Goal: Information Seeking & Learning: Stay updated

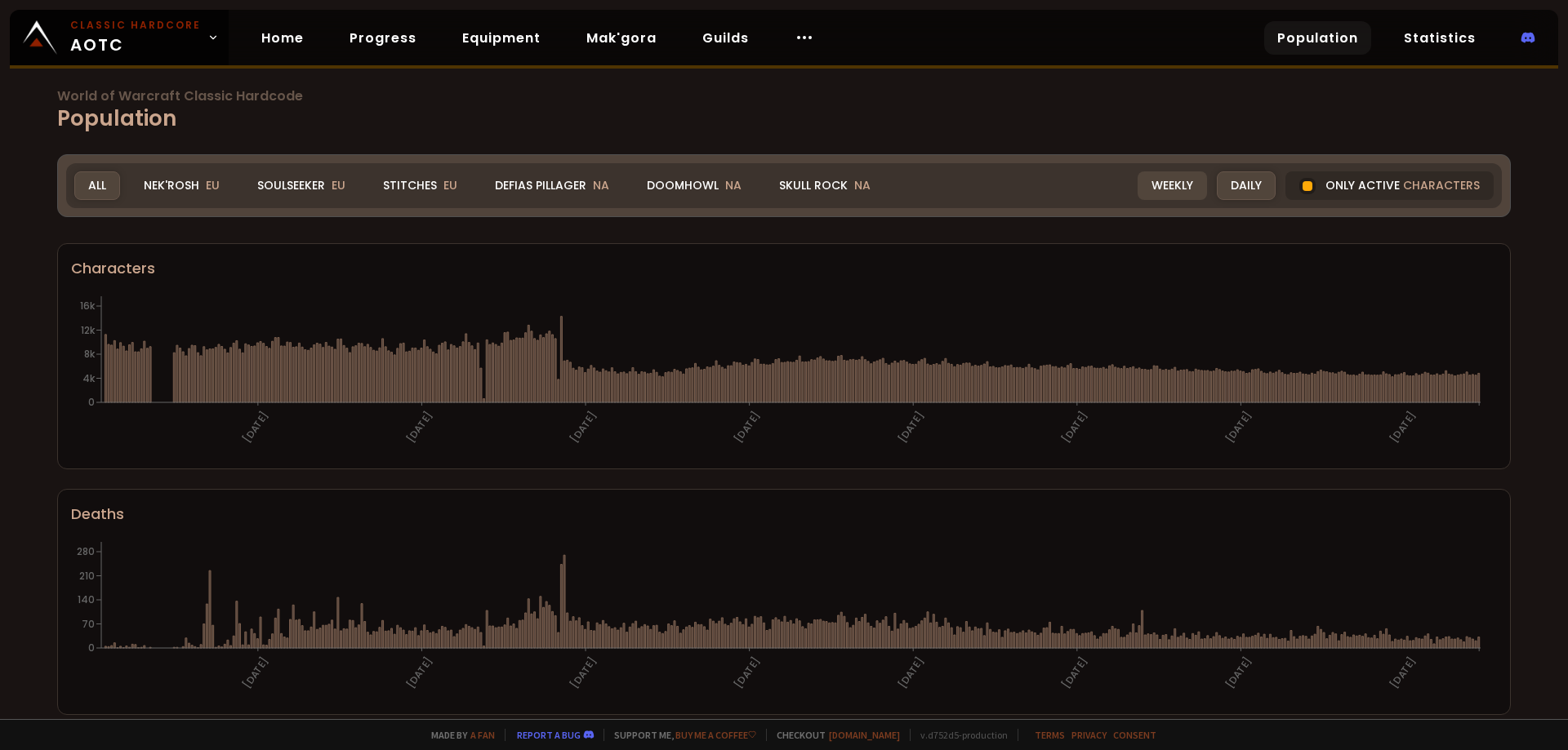
click at [1157, 192] on div "Weekly" at bounding box center [1173, 185] width 70 height 29
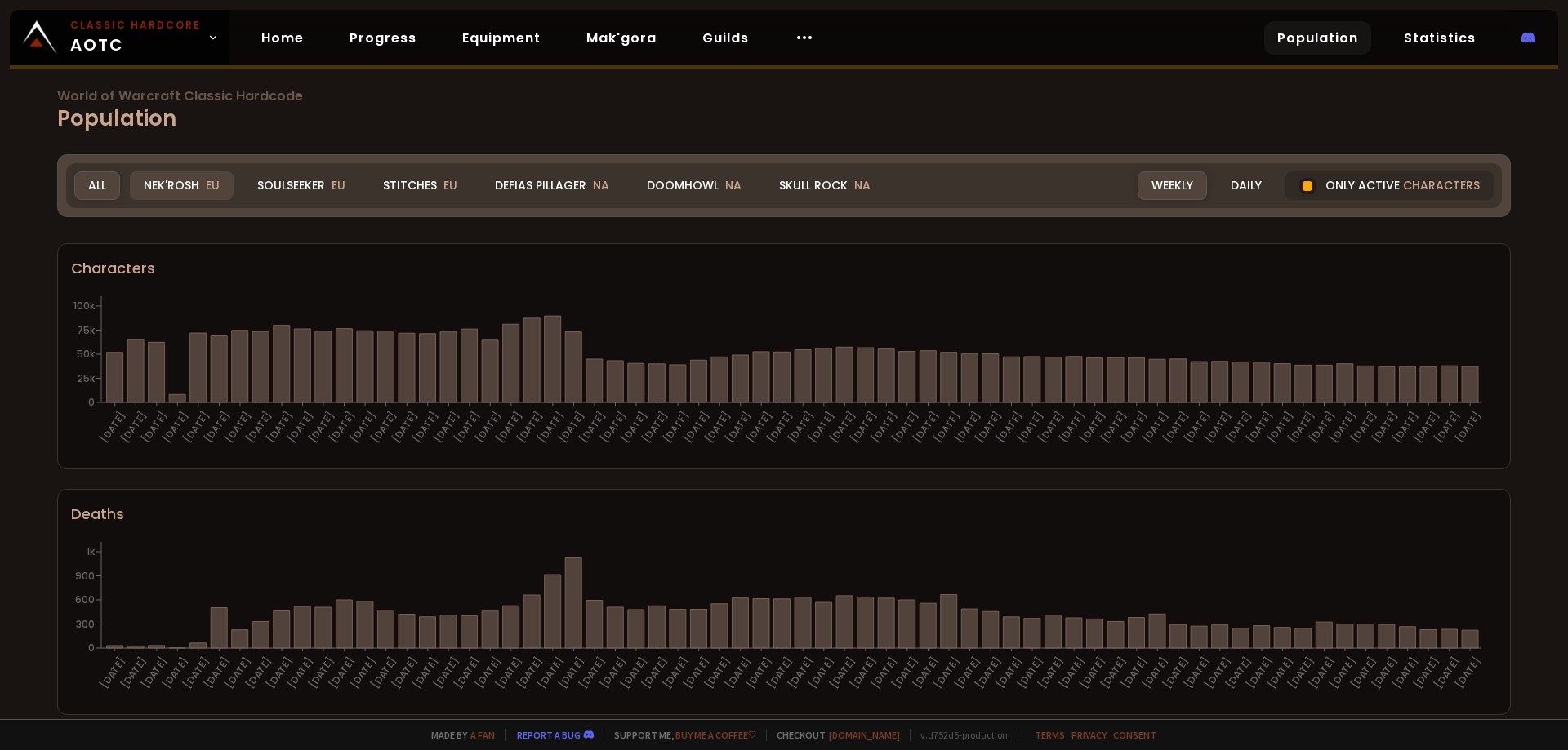
click at [174, 187] on div "Nek'Rosh EU" at bounding box center [181, 185] width 104 height 29
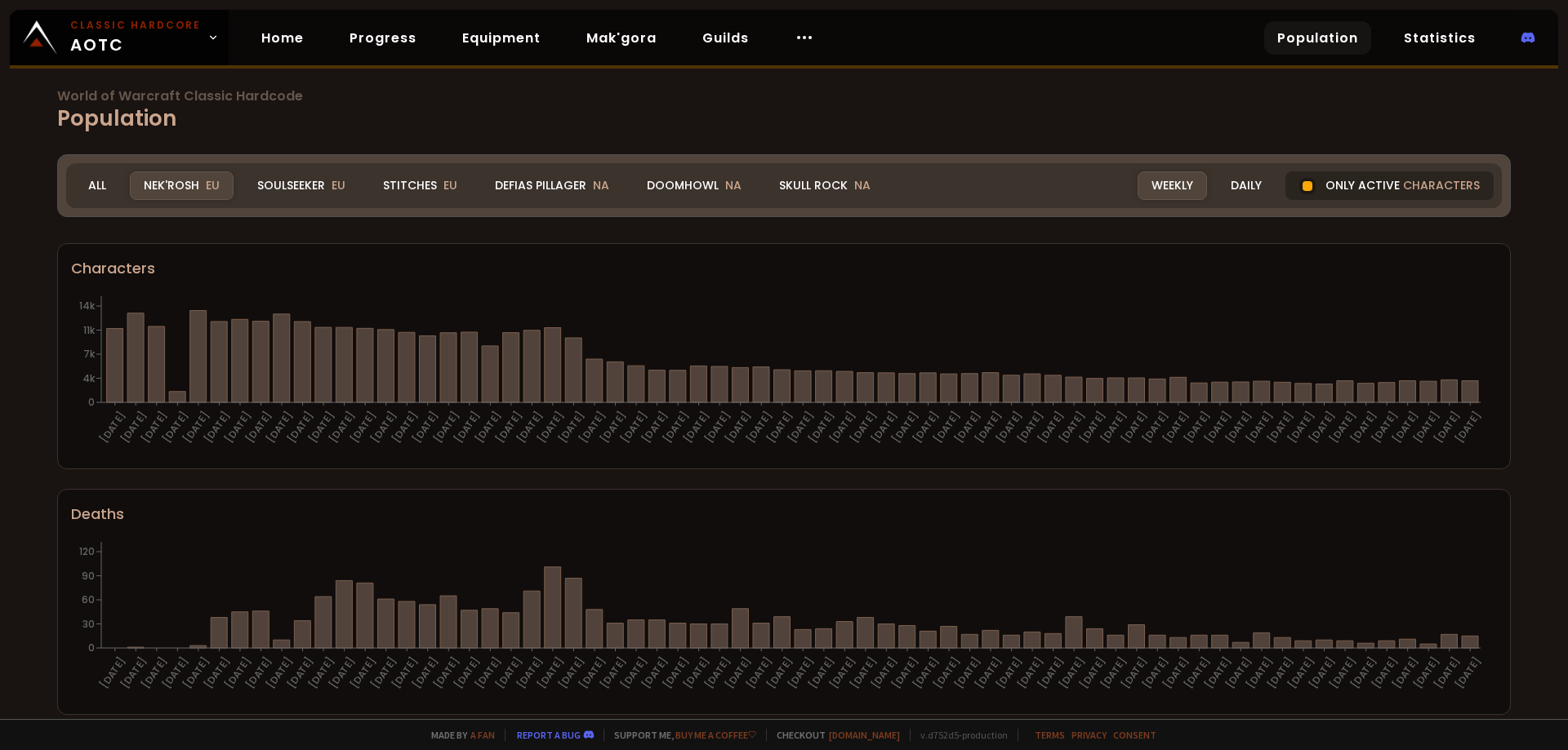
click at [1419, 183] on span "characters" at bounding box center [1440, 185] width 77 height 17
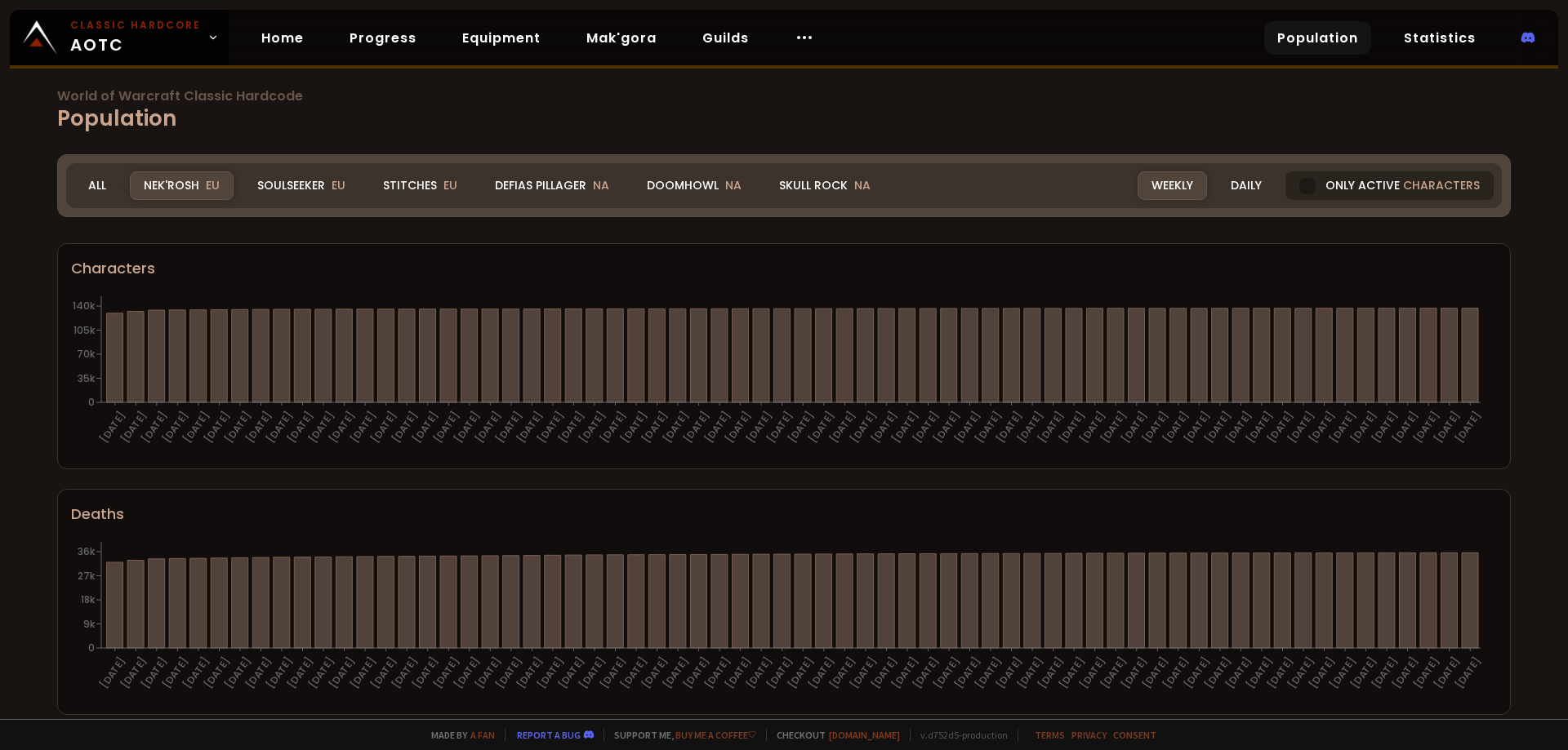
click at [1309, 181] on div "Only active characters" at bounding box center [1389, 185] width 208 height 29
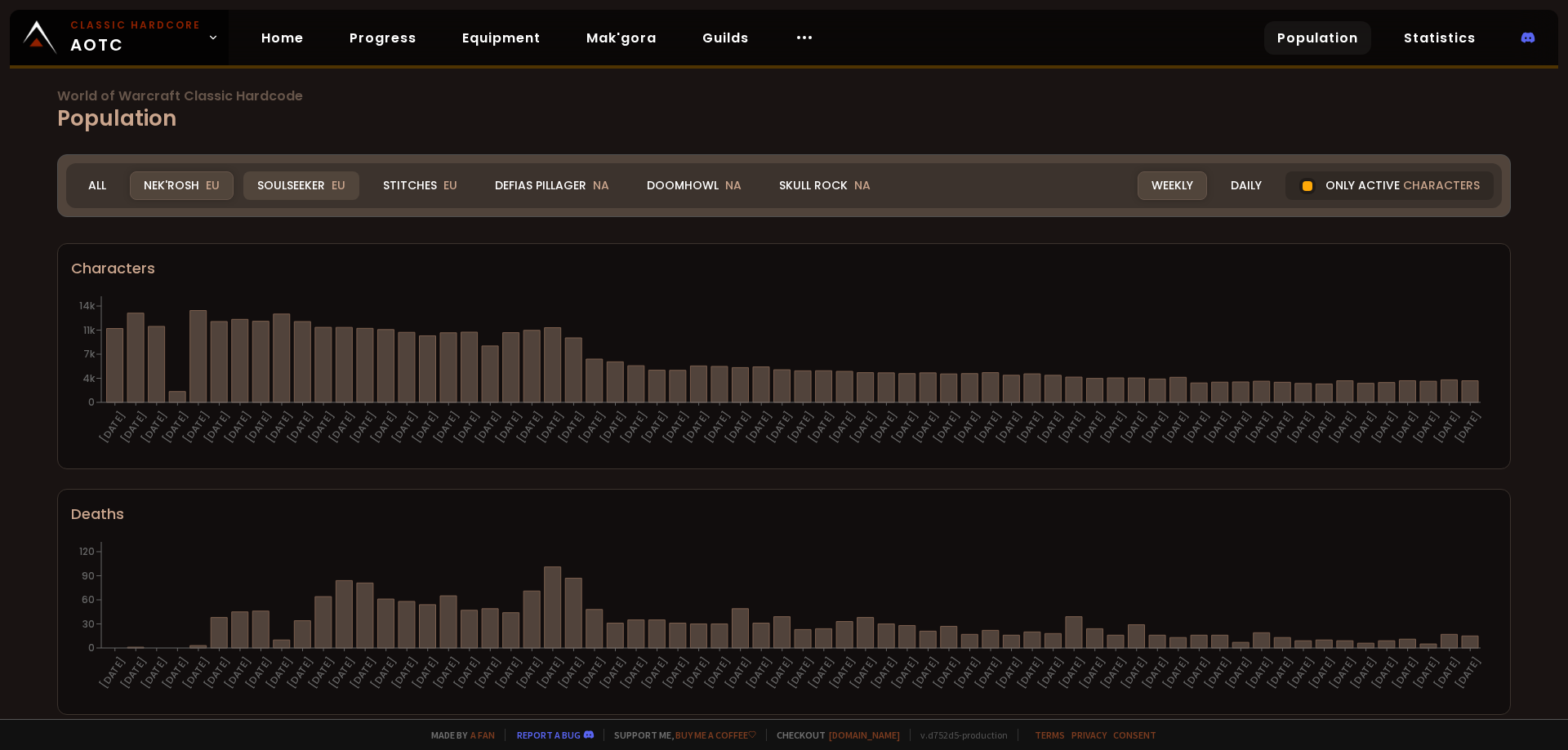
click at [293, 178] on div "Soulseeker EU" at bounding box center [301, 185] width 116 height 29
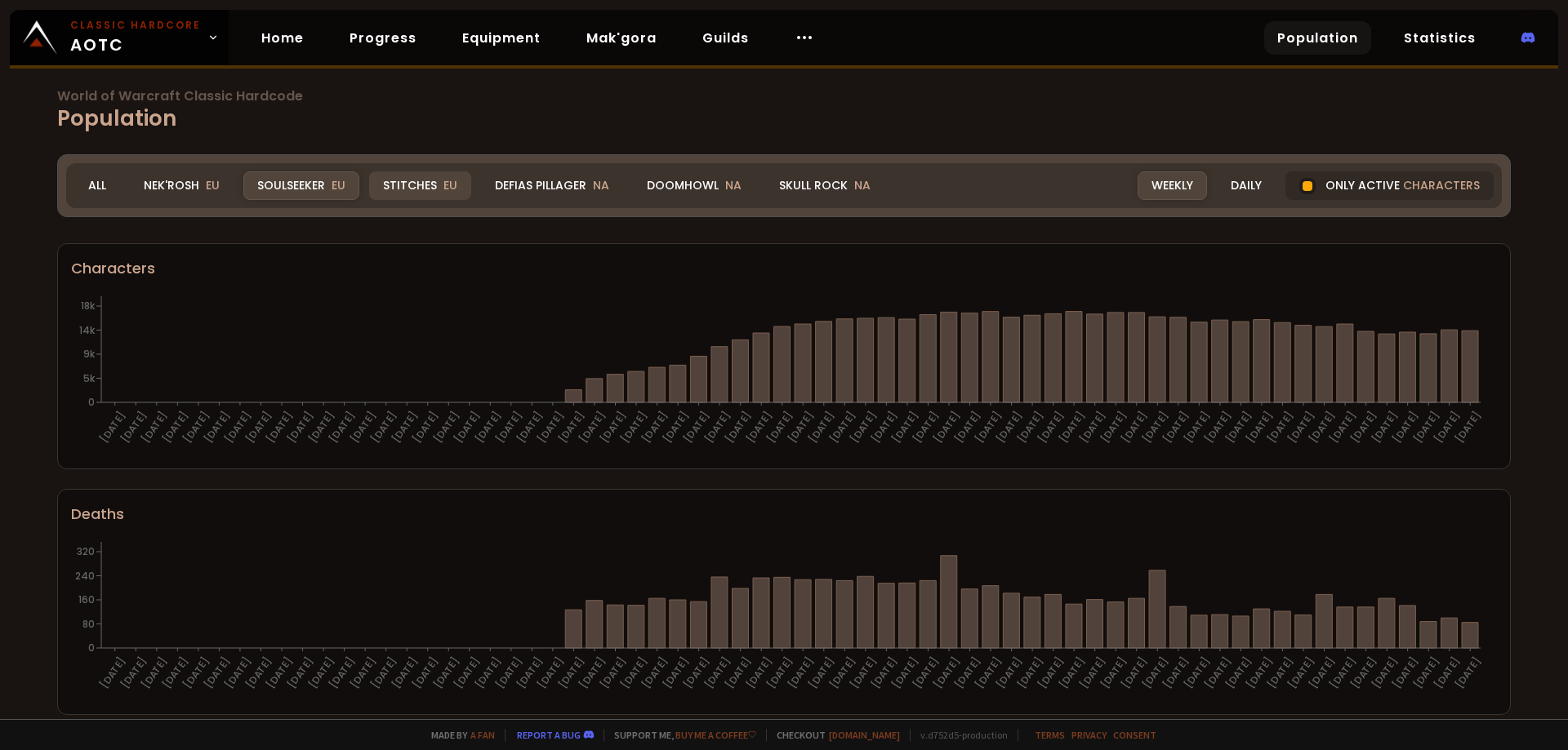
click at [434, 188] on div "Stitches EU" at bounding box center [419, 185] width 102 height 29
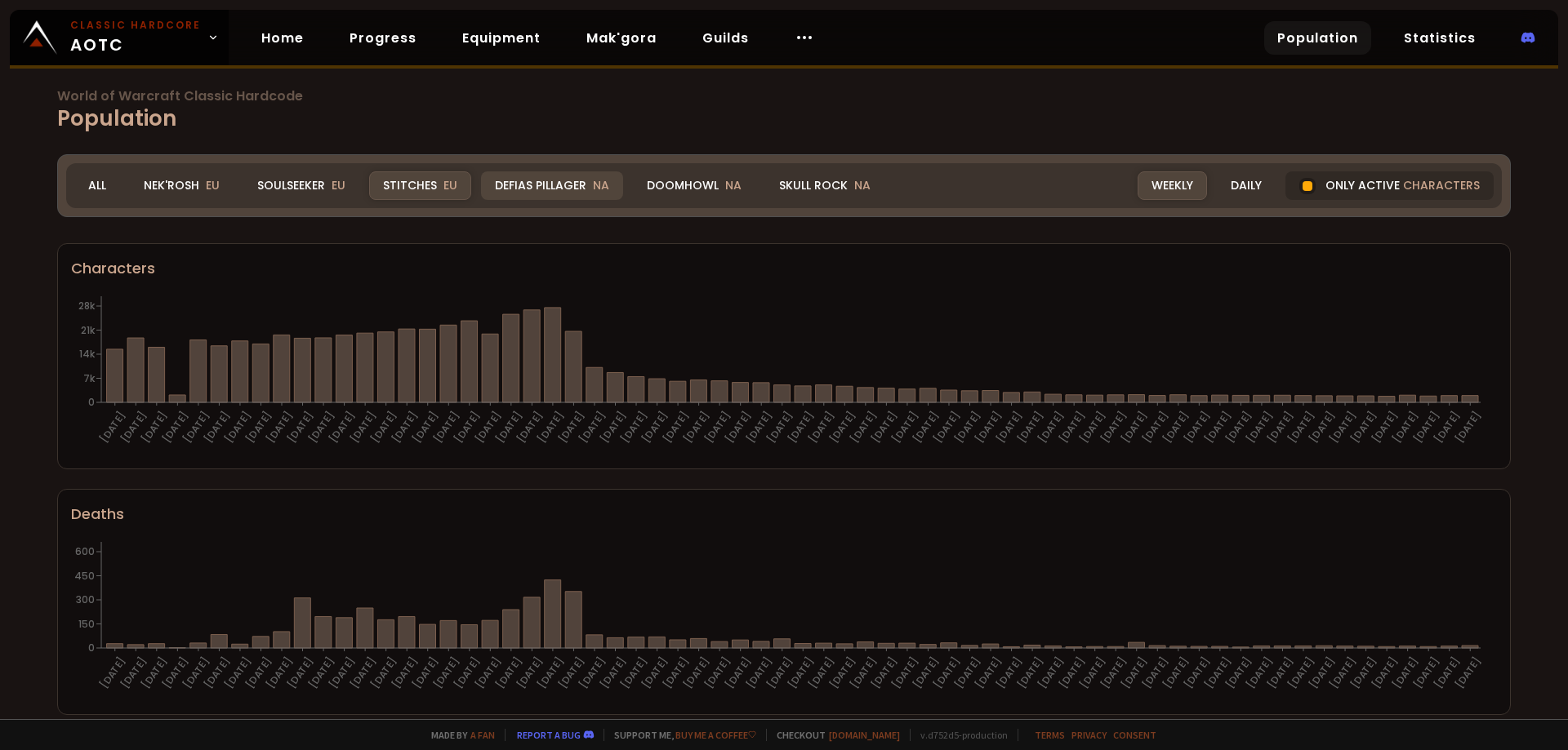
click at [538, 183] on div "Defias Pillager NA" at bounding box center [552, 185] width 142 height 29
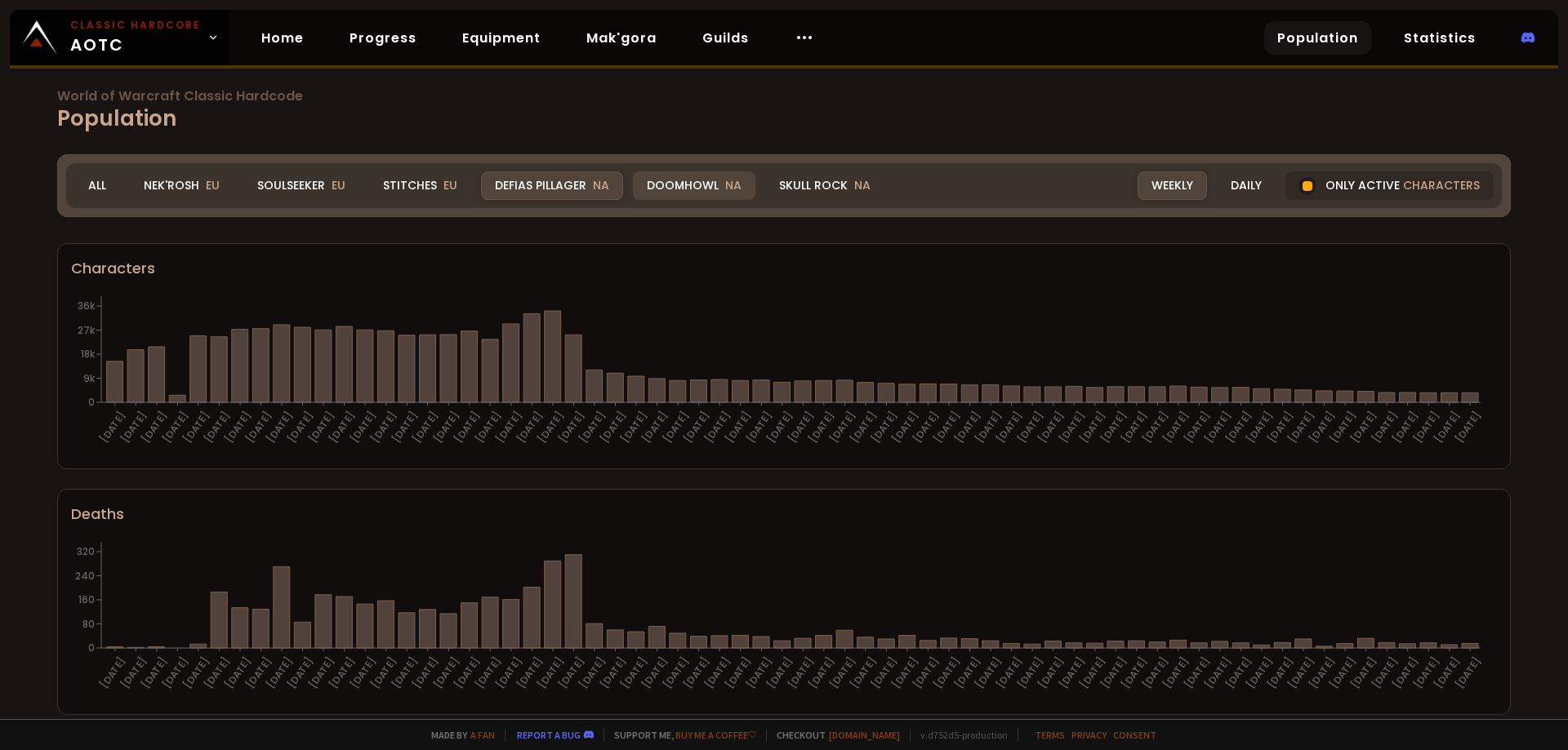
click at [703, 188] on div "Doomhowl NA" at bounding box center [693, 185] width 123 height 29
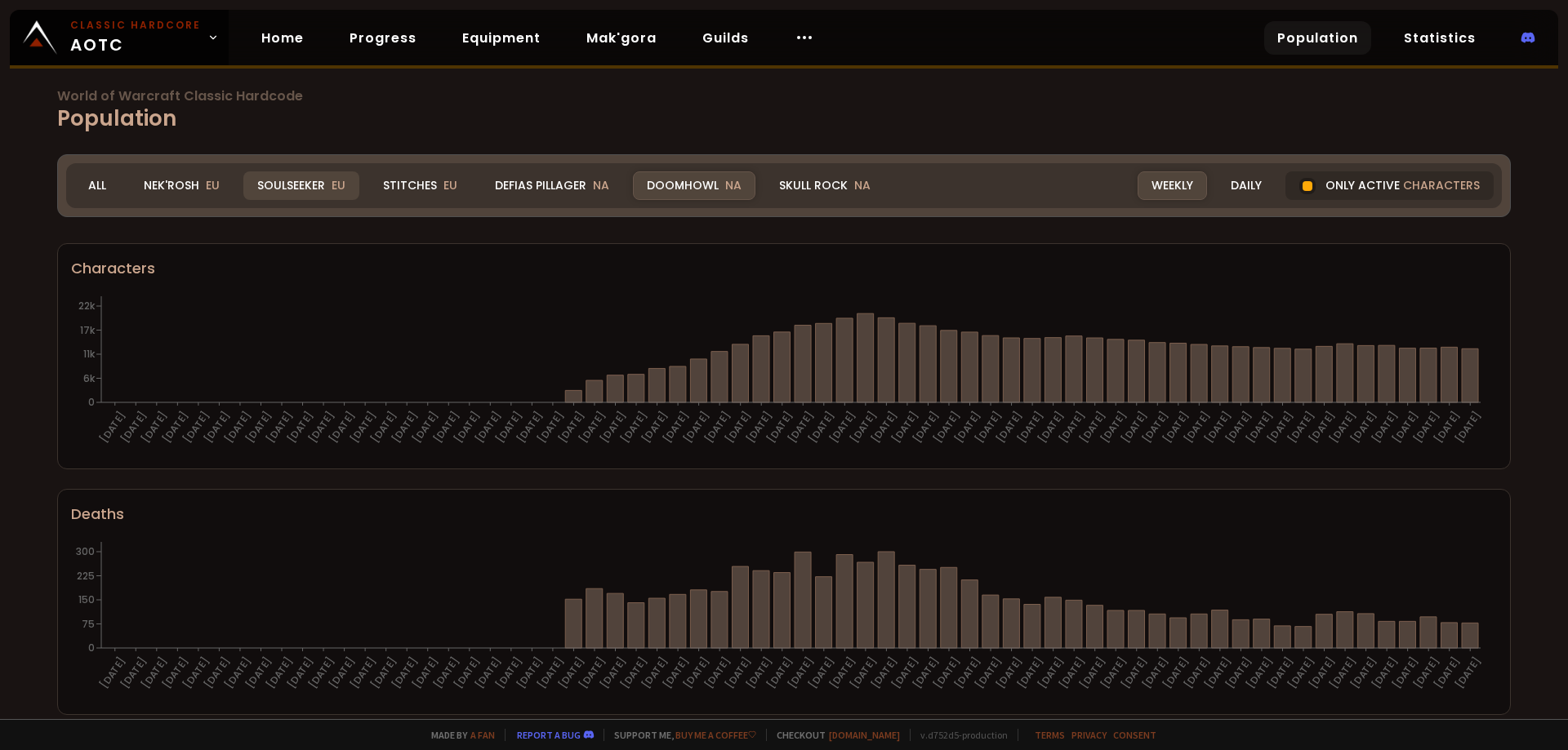
click at [301, 181] on div "Soulseeker EU" at bounding box center [301, 185] width 116 height 29
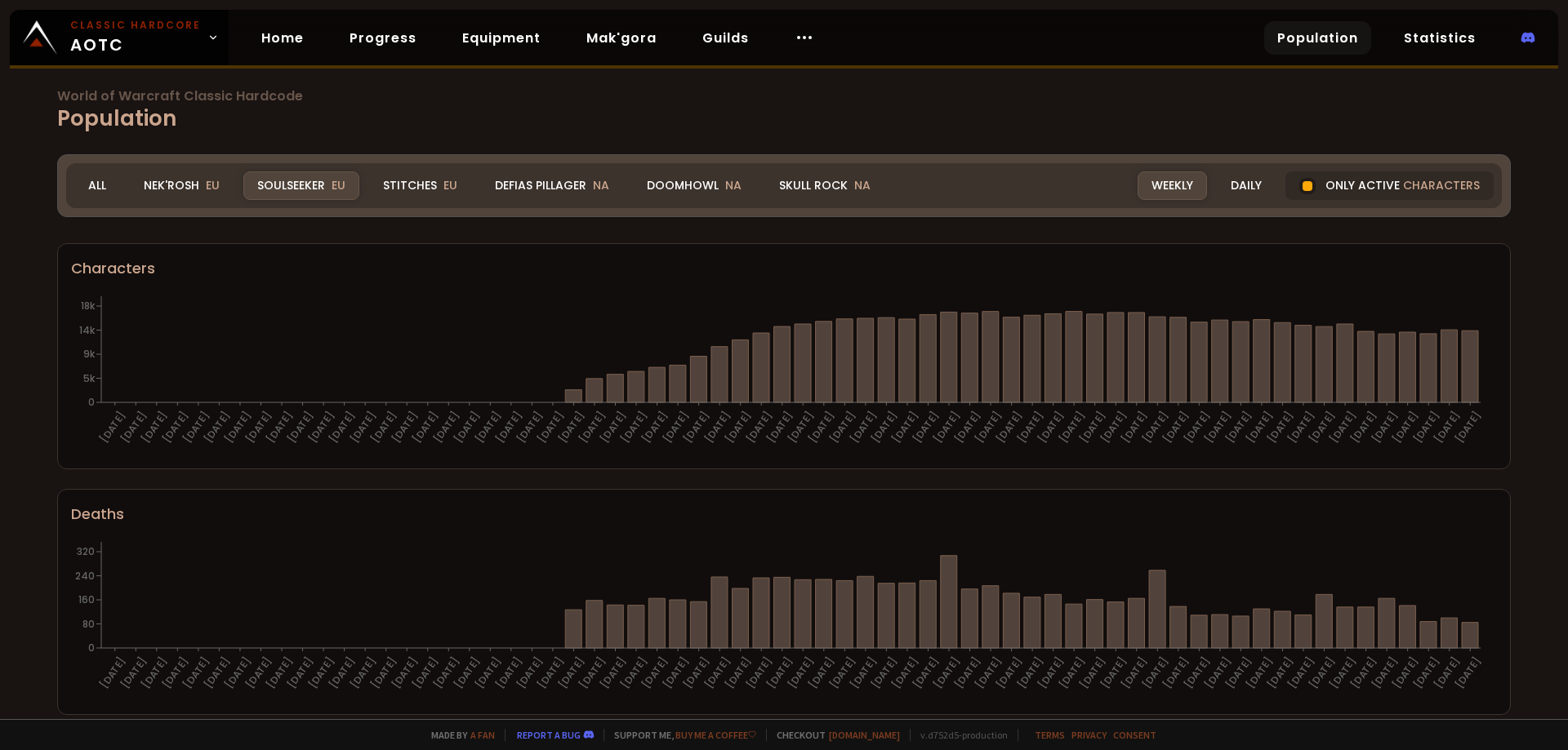
click at [300, 182] on div "Soulseeker EU" at bounding box center [301, 185] width 116 height 29
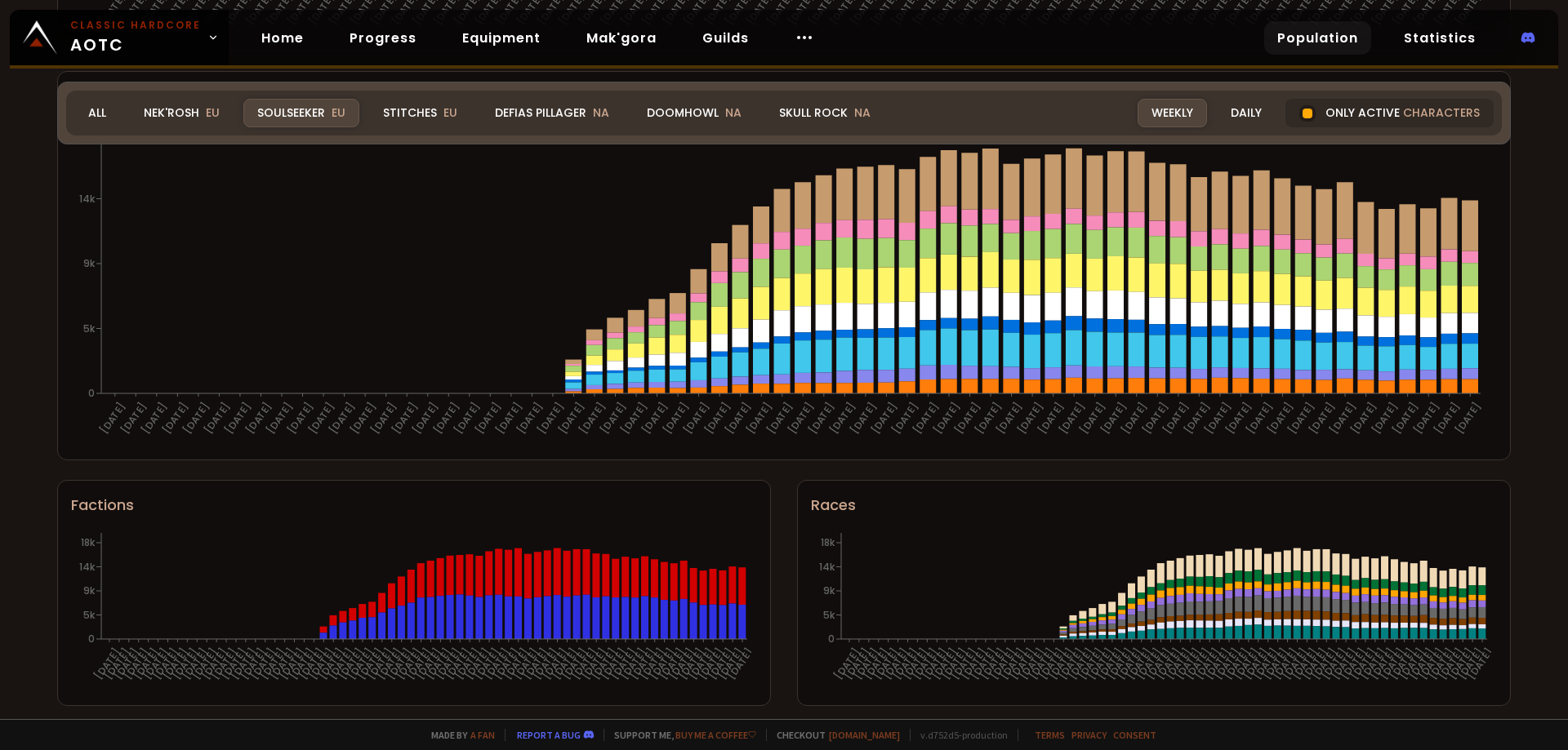
scroll to position [915, 0]
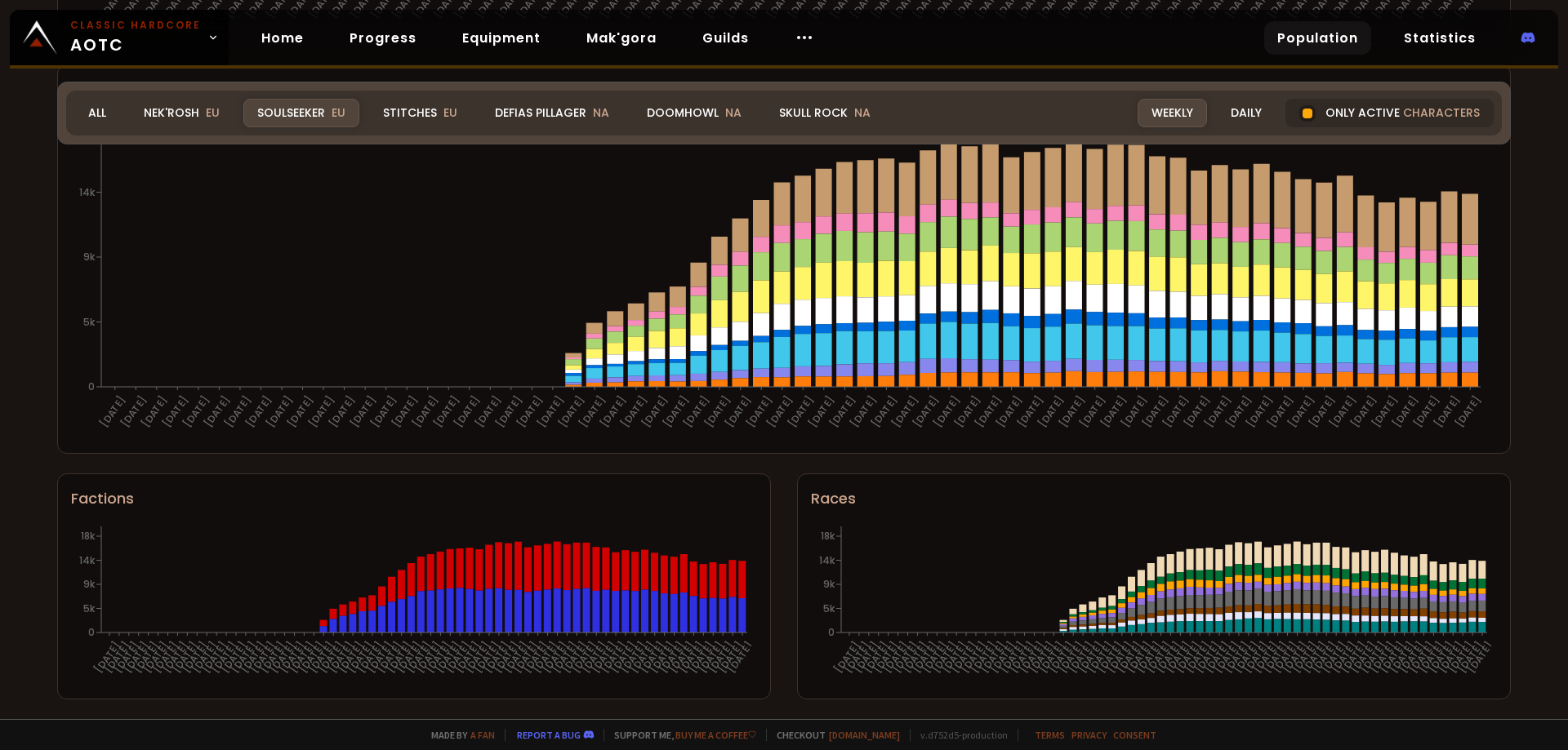
click at [1515, 619] on div "World of Warcraft Classic Hardcode Population Realm Soulseeker All Nek'Rosh EU …" at bounding box center [784, 360] width 1568 height 719
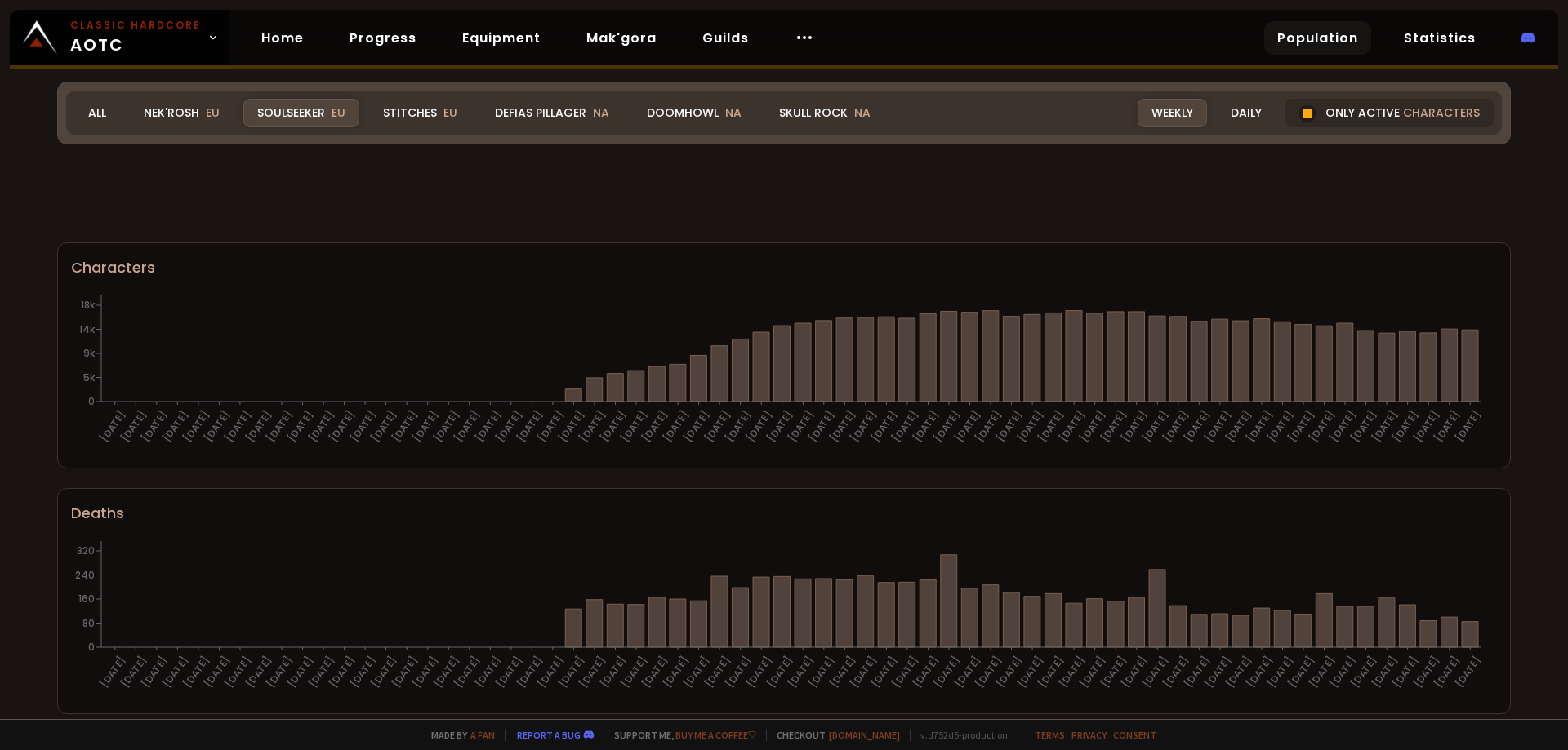
scroll to position [915, 0]
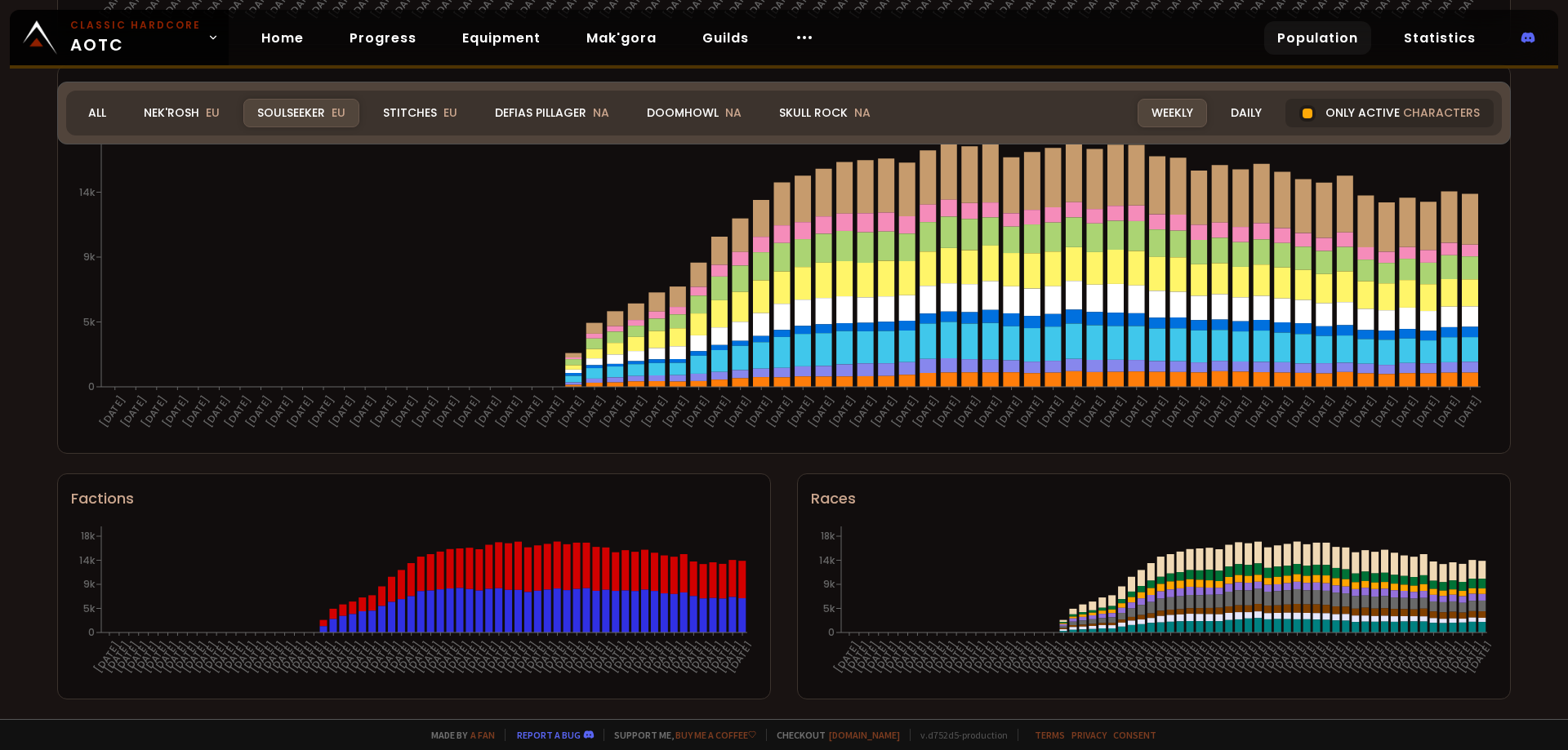
click at [772, 459] on div "World of Warcraft Classic Hardcode Population Realm Soulseeker All Nek'Rosh EU …" at bounding box center [784, 360] width 1568 height 719
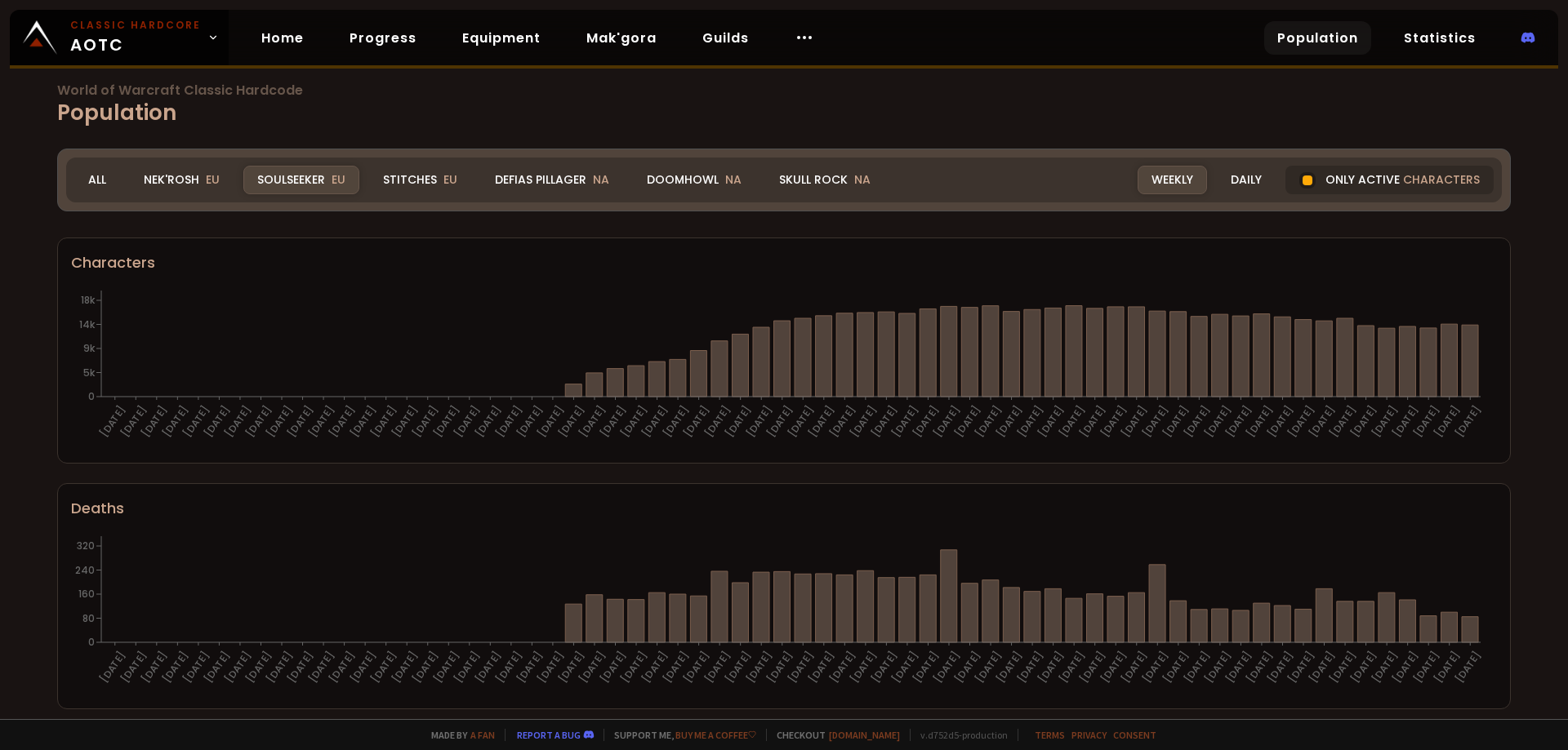
scroll to position [0, 0]
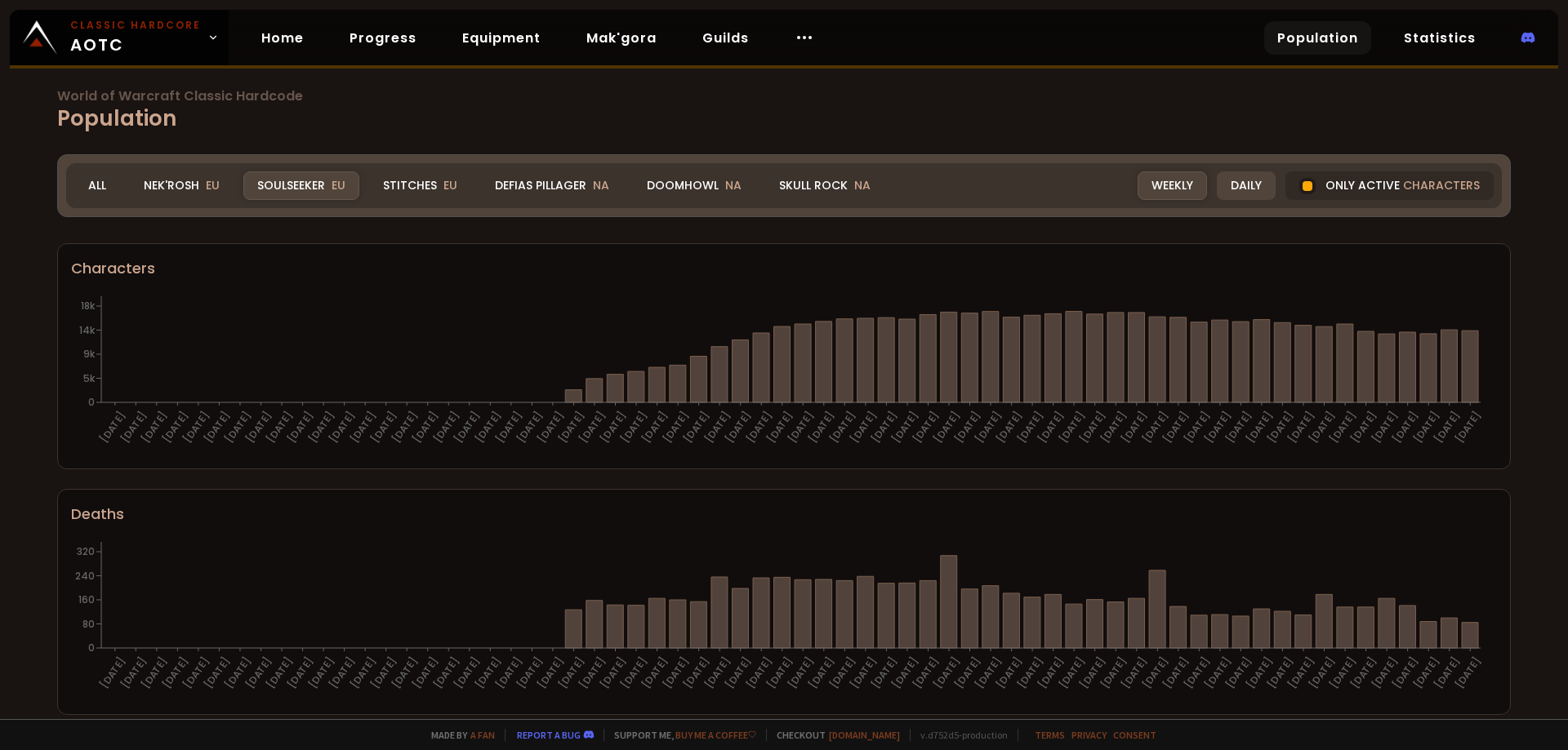
click at [1234, 198] on div "Daily" at bounding box center [1245, 185] width 59 height 29
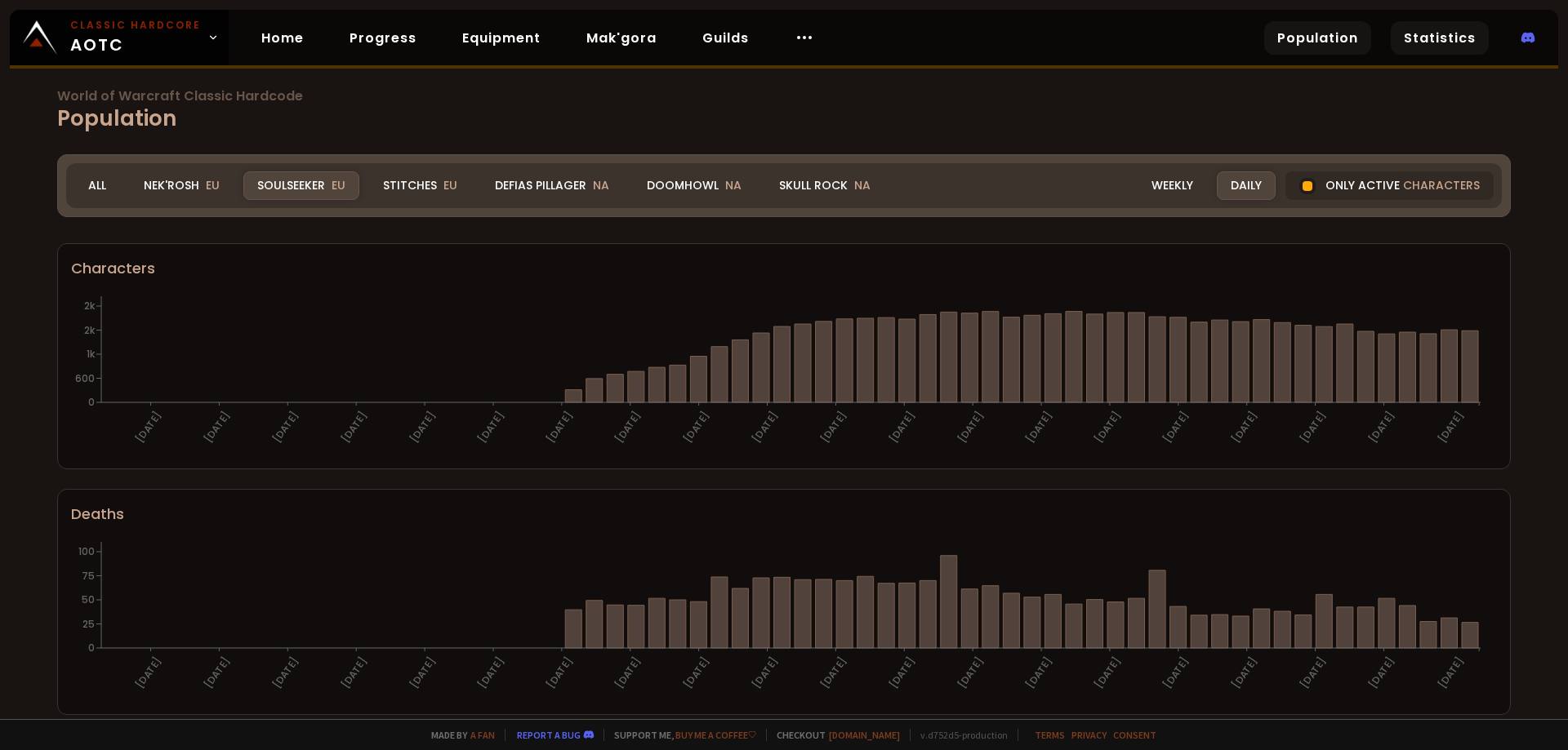
click at [1433, 53] on link "Statistics" at bounding box center [1439, 38] width 98 height 34
click at [1434, 47] on link "Statistics" at bounding box center [1439, 38] width 98 height 34
